Goal: Transaction & Acquisition: Download file/media

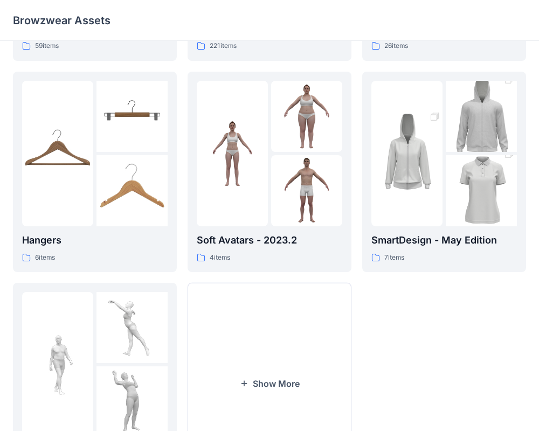
scroll to position [232, 0]
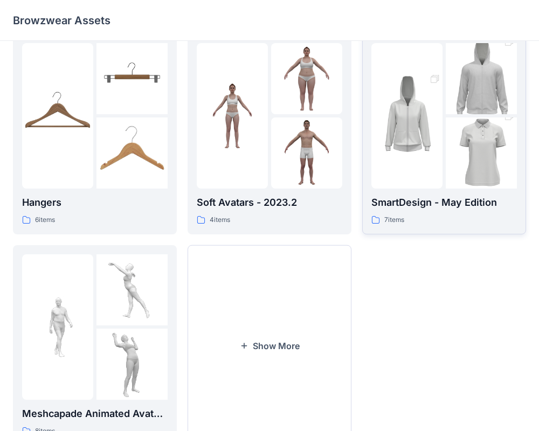
click at [438, 197] on p "SmartDesign - May Edition" at bounding box center [444, 202] width 146 height 15
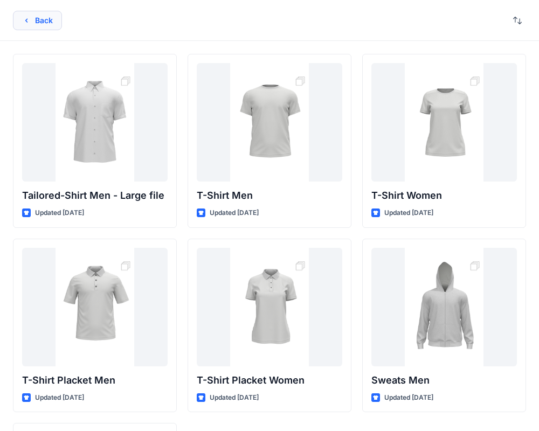
click at [35, 19] on button "Back" at bounding box center [37, 20] width 49 height 19
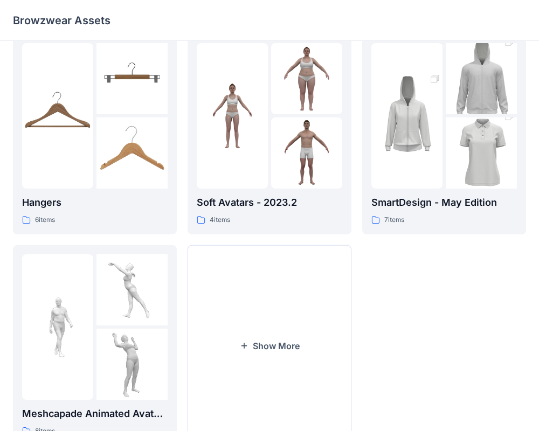
scroll to position [277, 0]
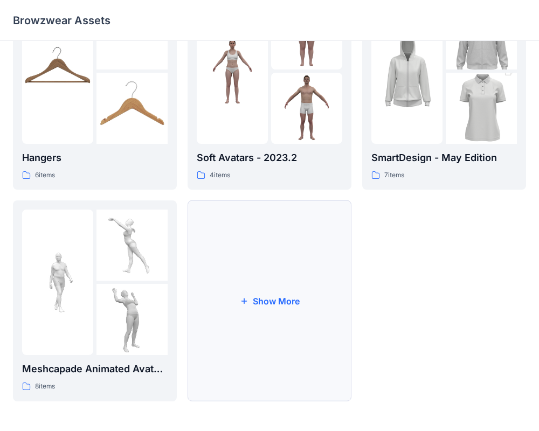
click at [271, 251] on button "Show More" at bounding box center [270, 301] width 164 height 201
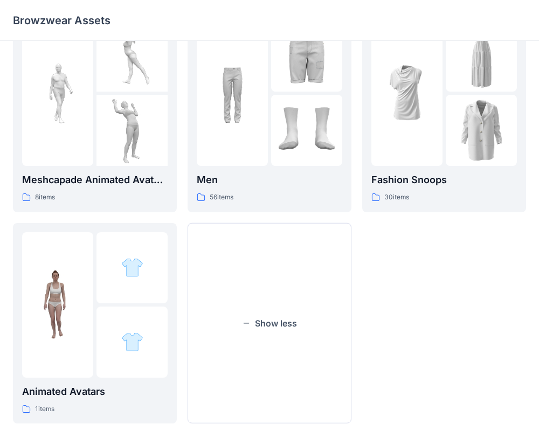
scroll to position [488, 0]
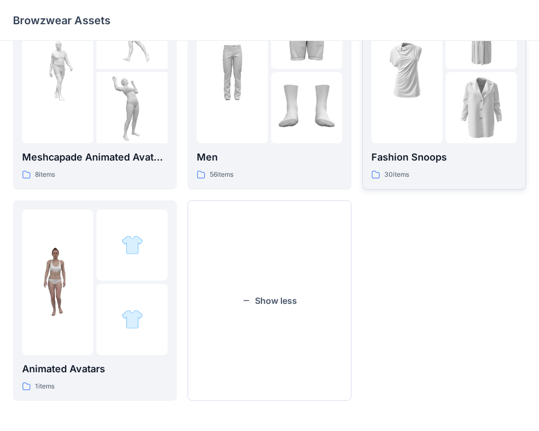
click at [413, 118] on div at bounding box center [406, 71] width 71 height 146
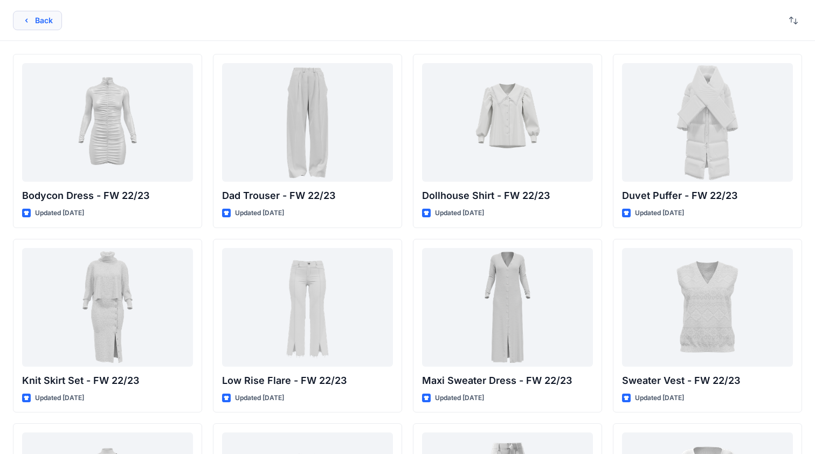
click at [23, 21] on icon "button" at bounding box center [26, 20] width 9 height 9
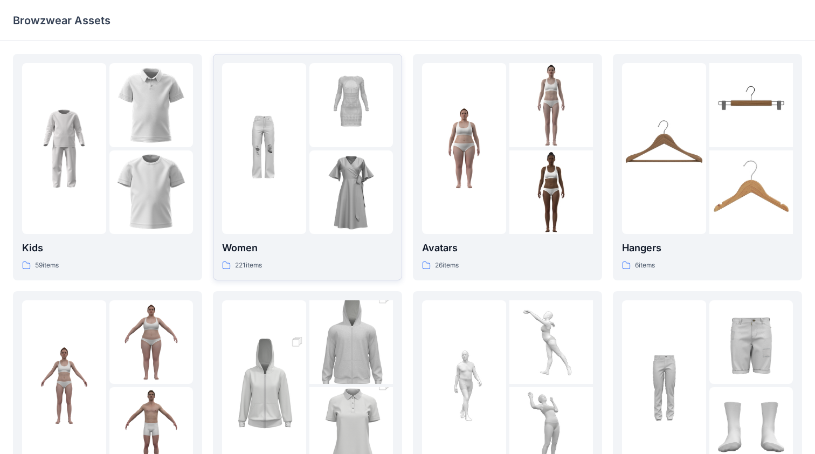
click at [257, 177] on img at bounding box center [264, 149] width 84 height 84
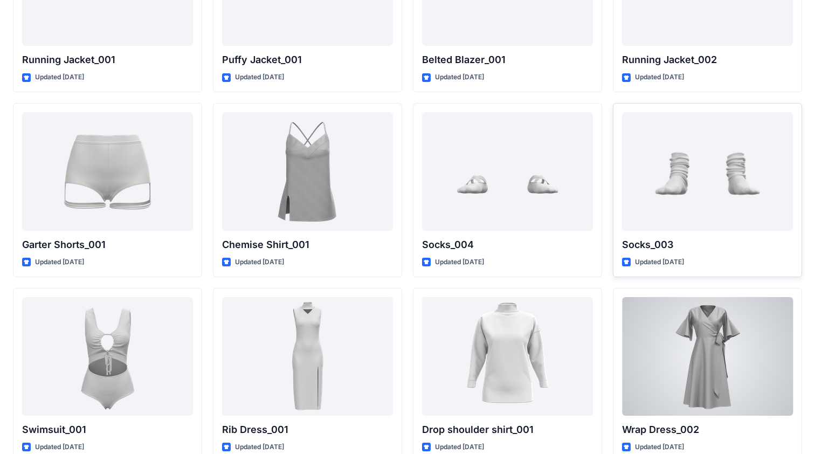
scroll to position [9657, 0]
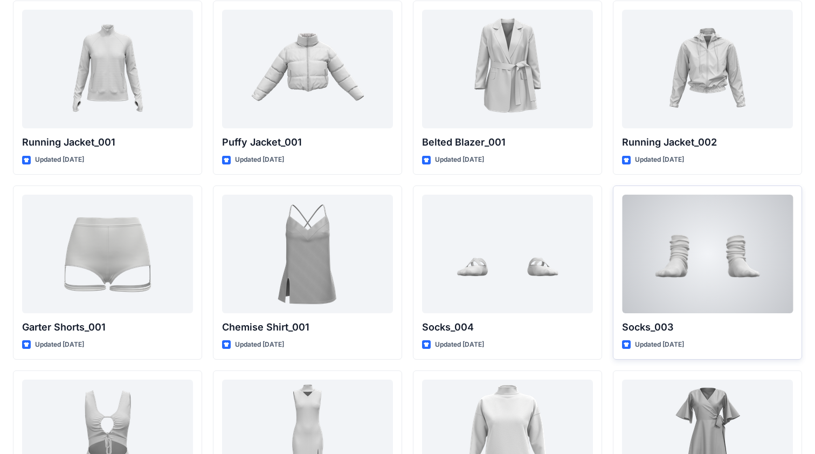
click at [539, 230] on div at bounding box center [707, 254] width 171 height 119
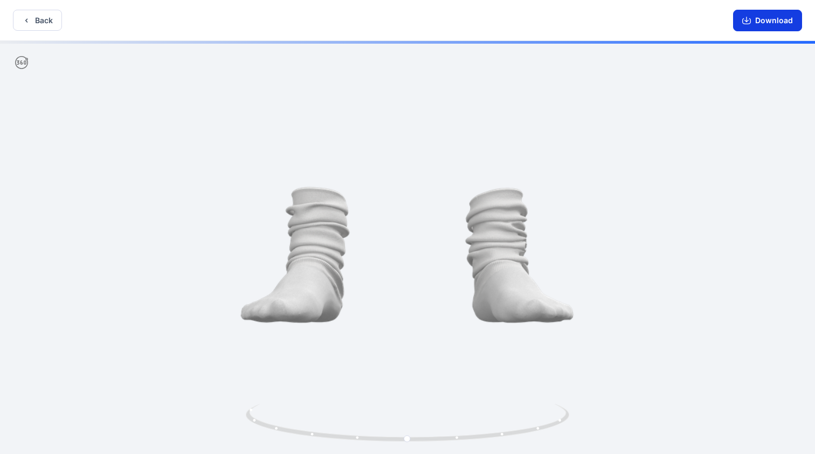
click at [539, 24] on button "Download" at bounding box center [767, 21] width 69 height 22
